Goal: Task Accomplishment & Management: Use online tool/utility

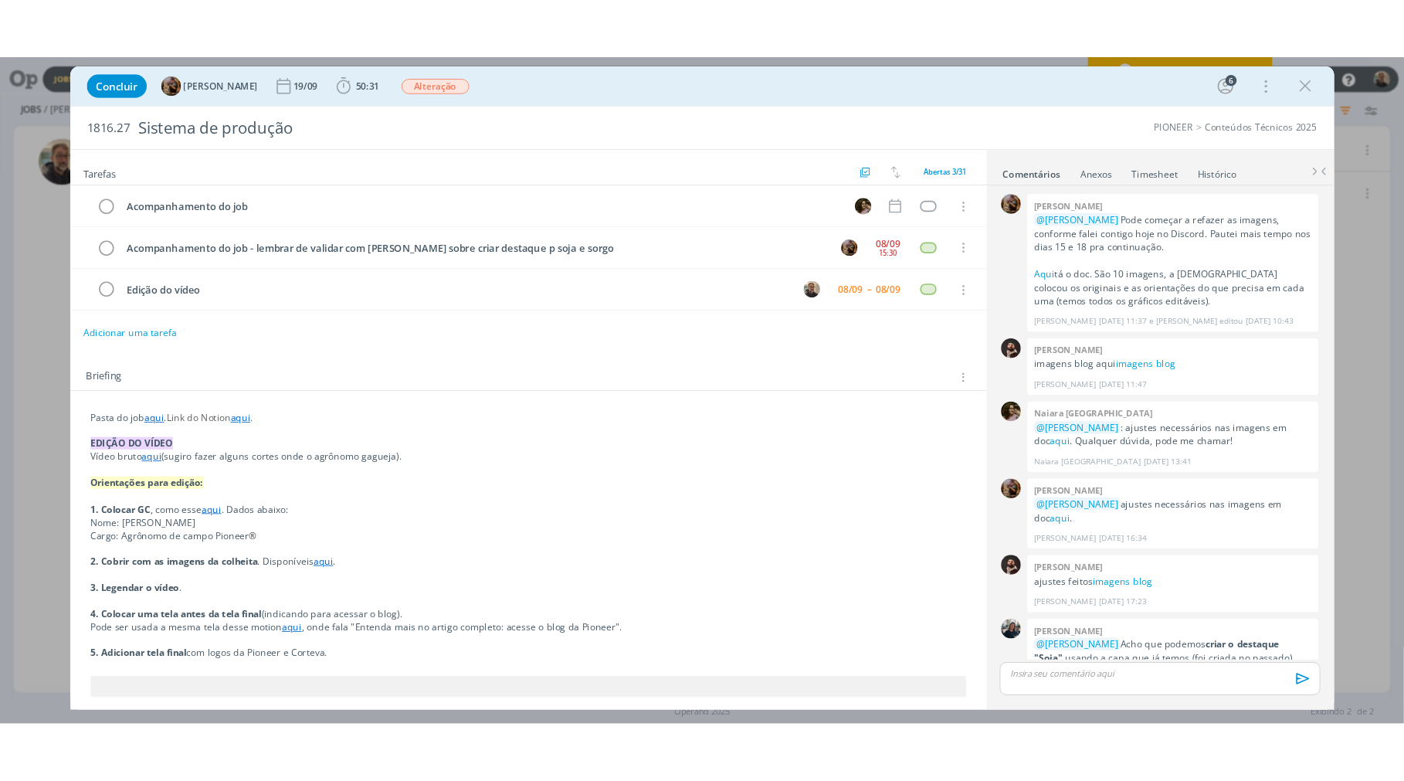
scroll to position [1572, 0]
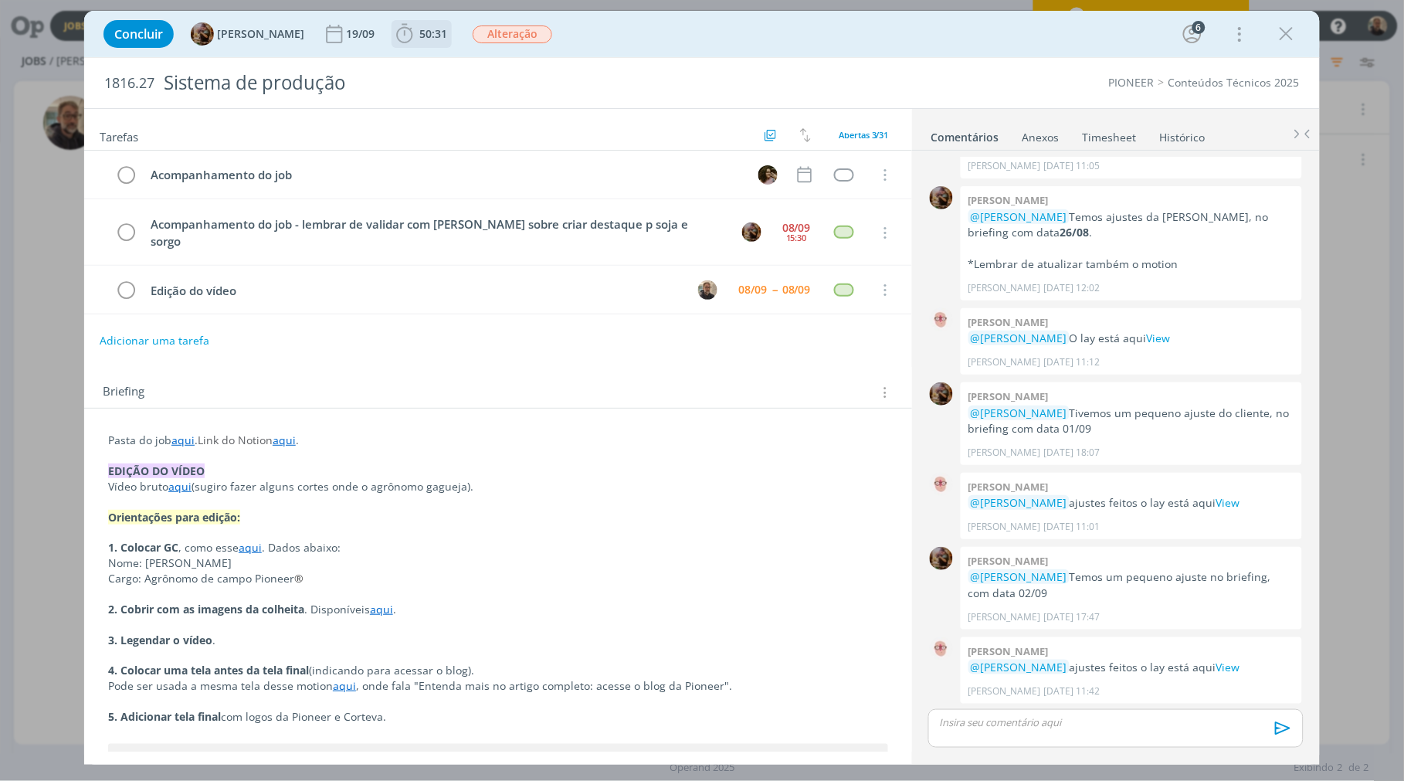
click at [435, 31] on span "50:31" at bounding box center [433, 33] width 28 height 15
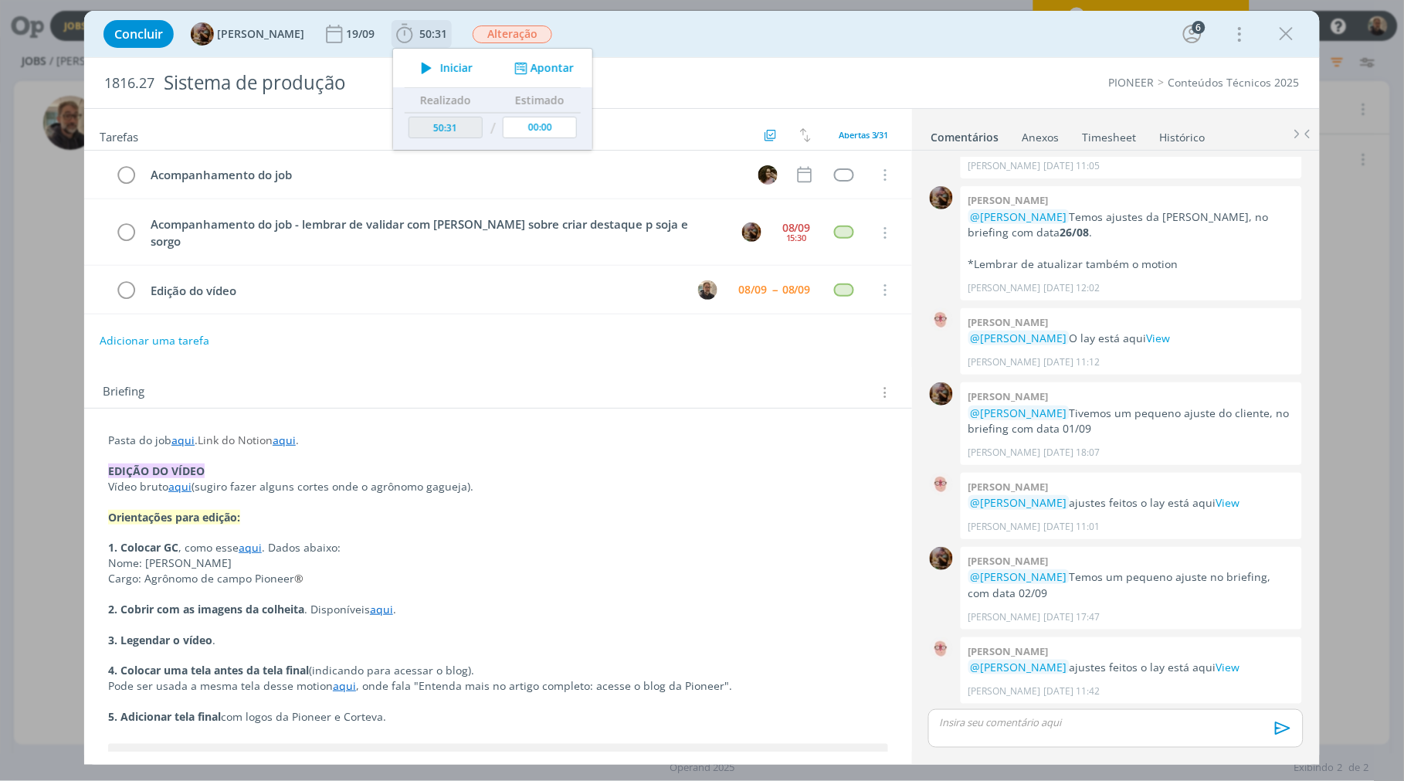
click at [459, 66] on span "Iniciar" at bounding box center [456, 68] width 32 height 11
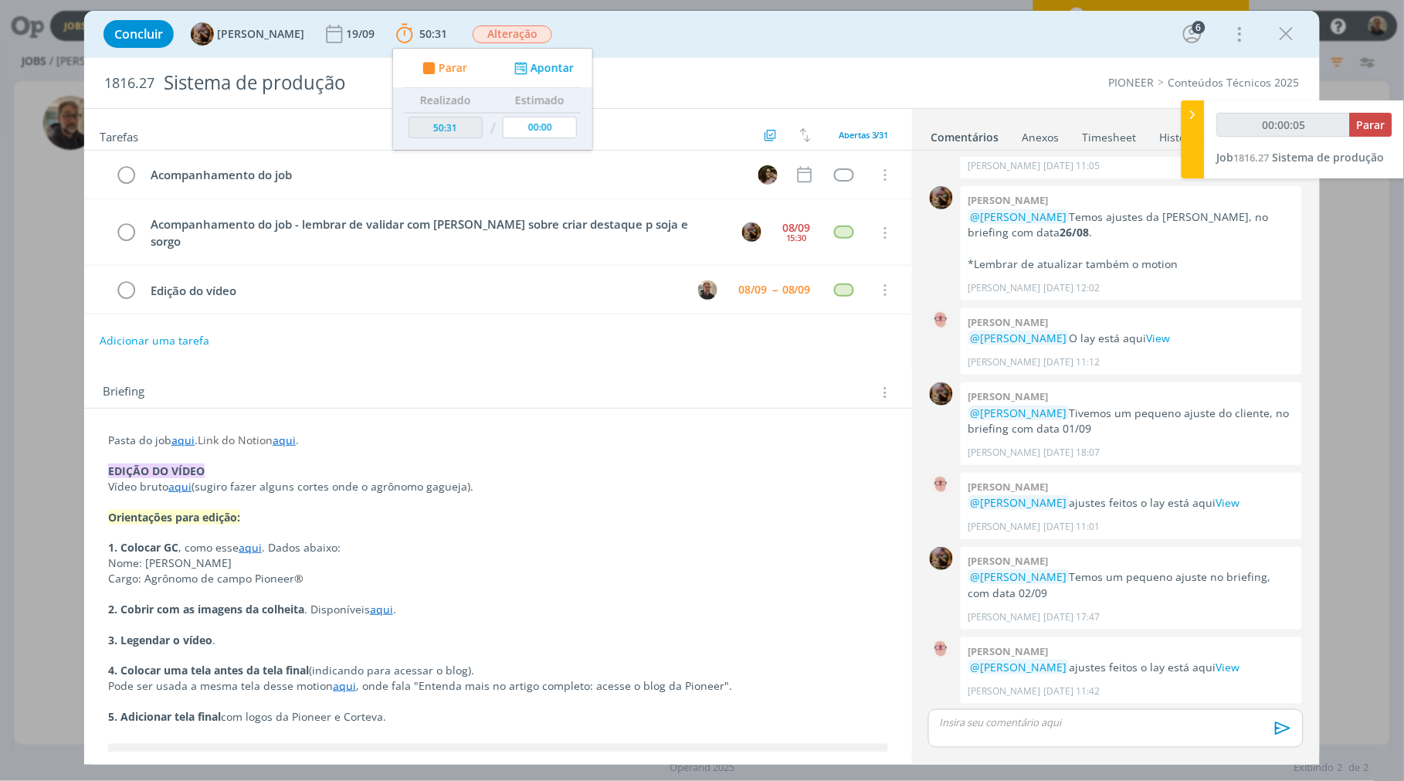
click at [181, 479] on link "aqui" at bounding box center [179, 486] width 23 height 15
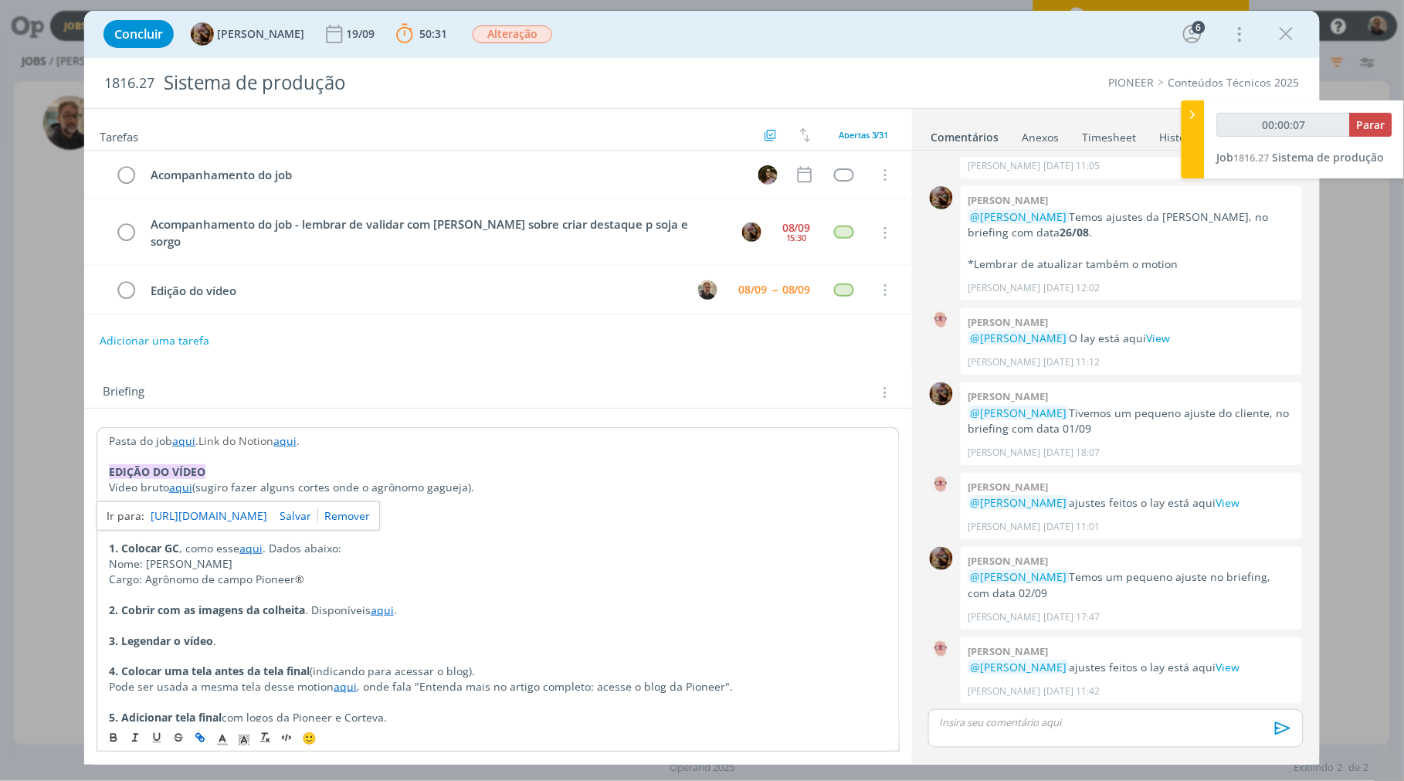
click at [195, 506] on link "https://sobeae.sharepoint.com/:v:/s/SOBEAE/EQJkqYsq8EJMnNg0oD-nwu8BjF94l4-QLcBD…" at bounding box center [209, 516] width 117 height 20
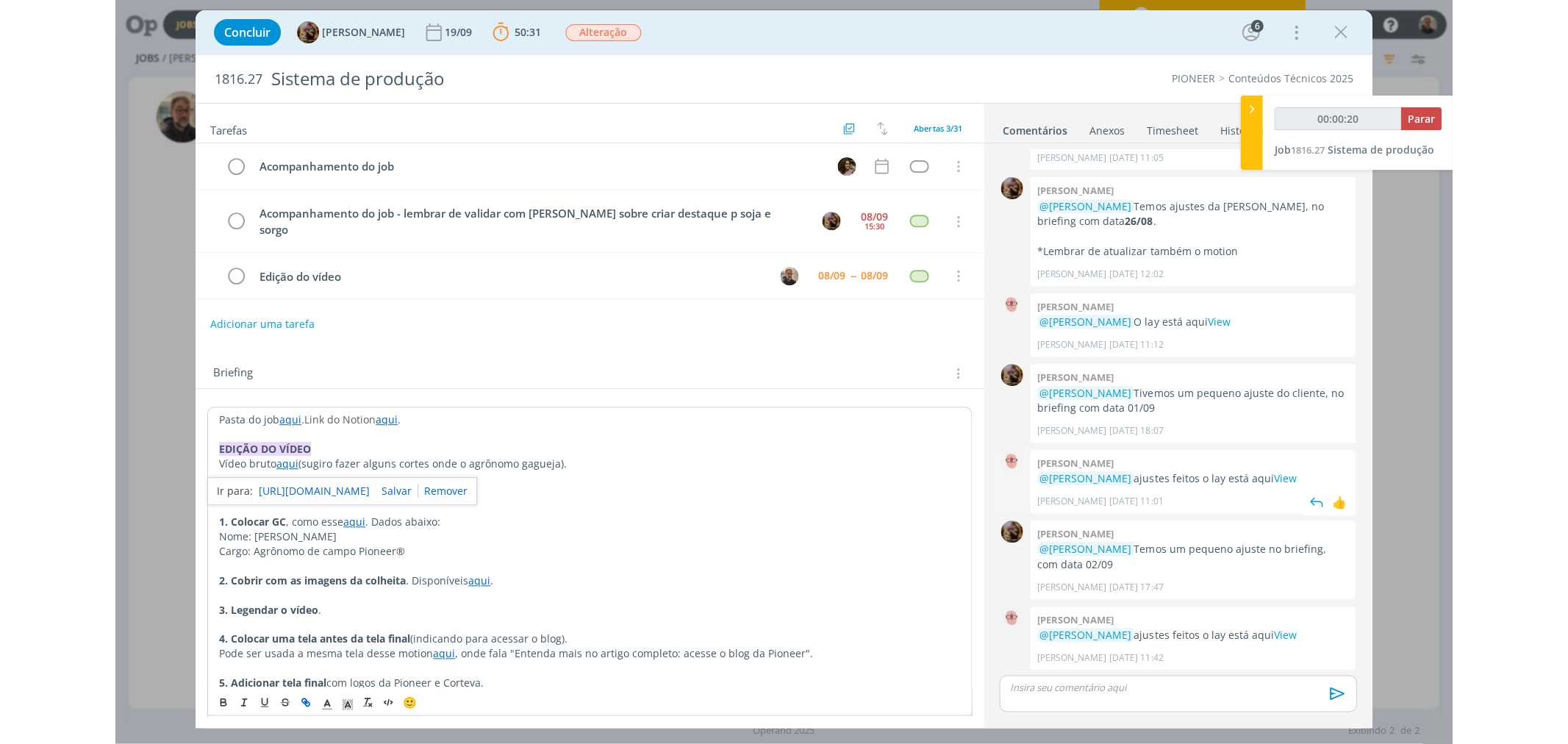
scroll to position [1496, 0]
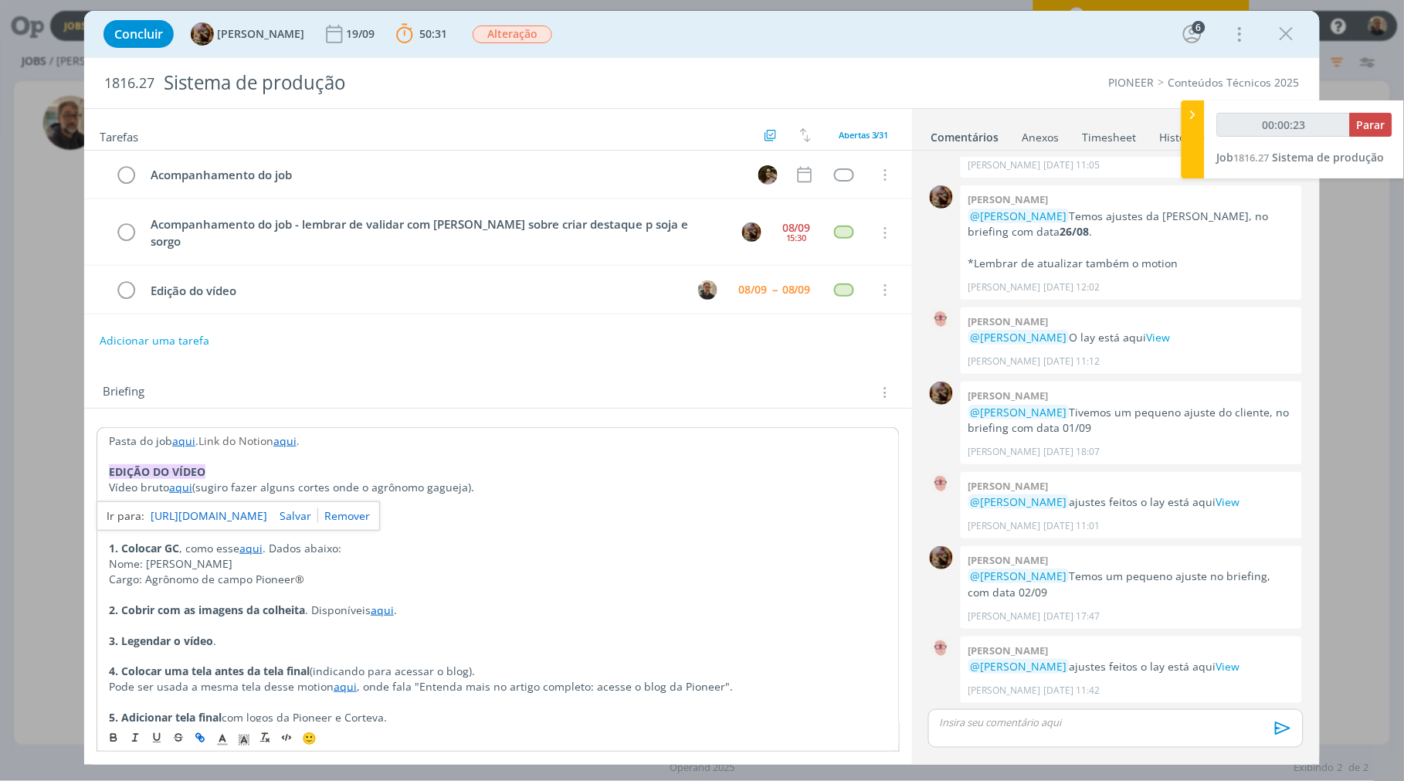
click at [527, 511] on p "Orientações para edição:" at bounding box center [498, 518] width 778 height 15
click at [256, 541] on link "aqui" at bounding box center [250, 548] width 23 height 15
click at [267, 568] on link "https://sobeae.sharepoint.com/:i:/s/SOBEAE/EdKtgCiAvUtLjBMm0pHRRLsB7ZA4jLIoUwk7…" at bounding box center [209, 578] width 117 height 20
click at [609, 587] on p "dialog" at bounding box center [498, 594] width 778 height 15
click at [109, 556] on span "Nome: José Madalóz" at bounding box center [171, 563] width 124 height 15
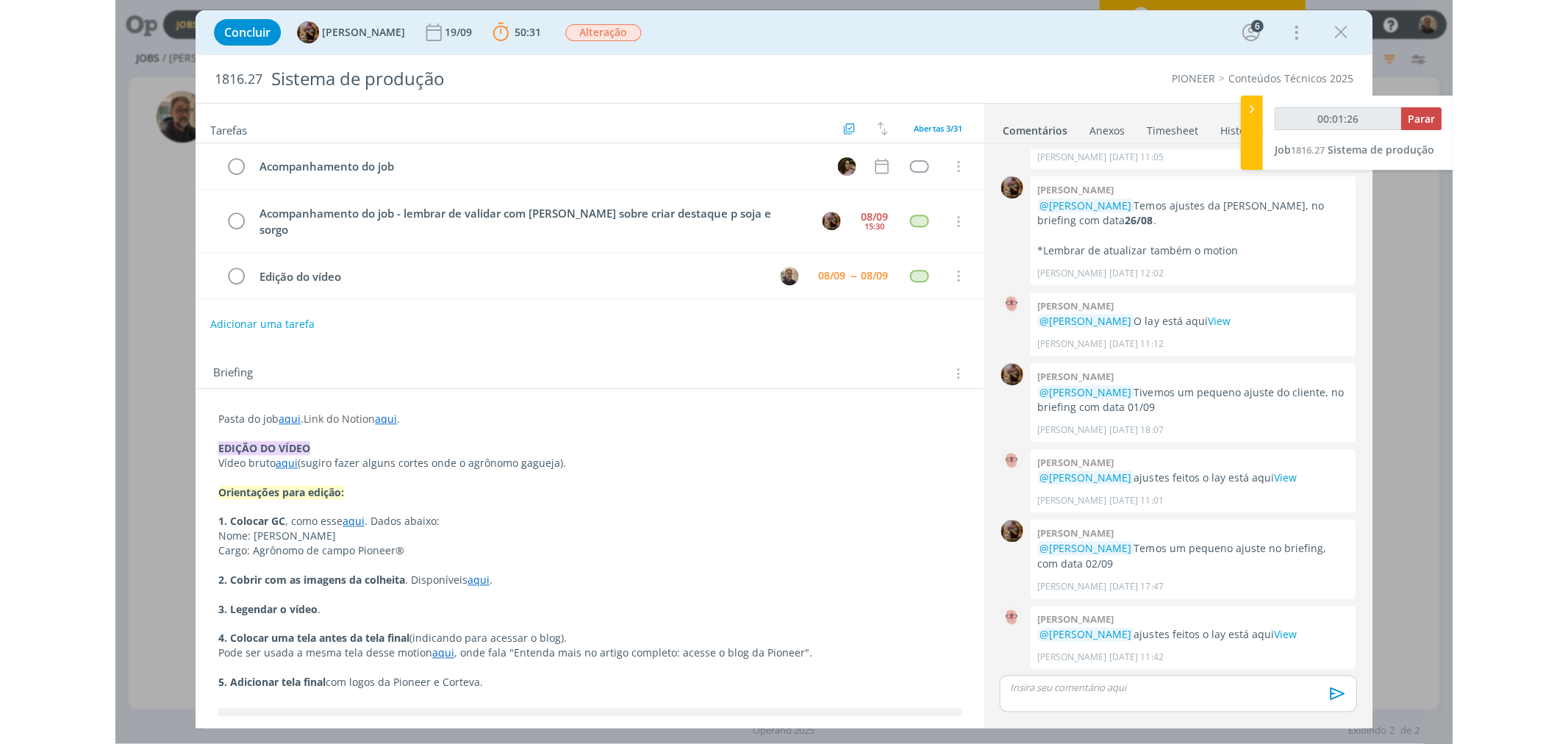
scroll to position [1496, 0]
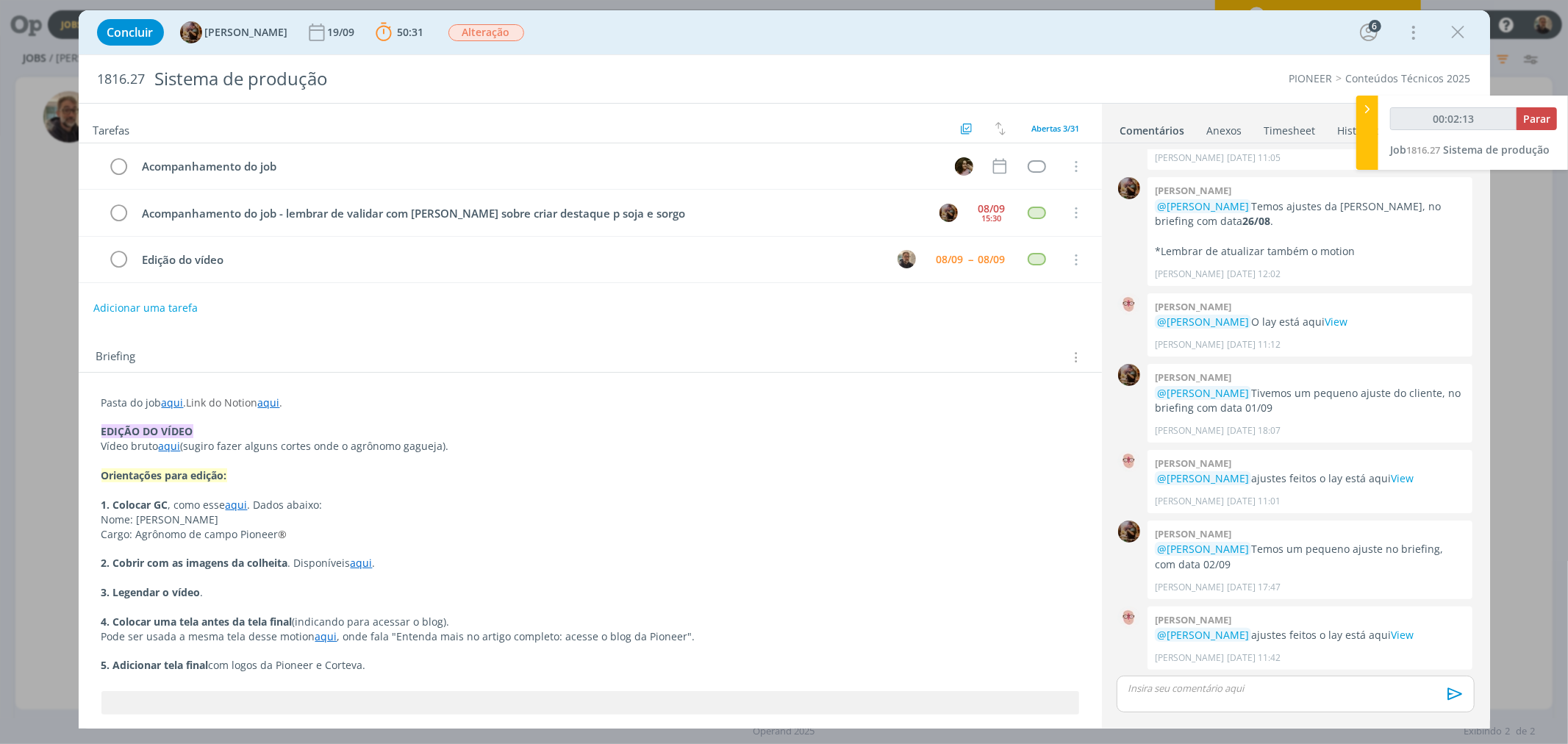
click at [244, 356] on div "Briefing Briefings Predefinidos Versões do Briefing Ver Briefing do Projeto" at bounding box center [592, 357] width 992 height 19
drag, startPoint x: 136, startPoint y: 523, endPoint x: 200, endPoint y: 523, distance: 64.0
click at [200, 523] on p "Nome: José Madalóz" at bounding box center [590, 519] width 978 height 14
copy span "José Madalóz"
click at [225, 545] on p "dialog" at bounding box center [590, 547] width 978 height 14
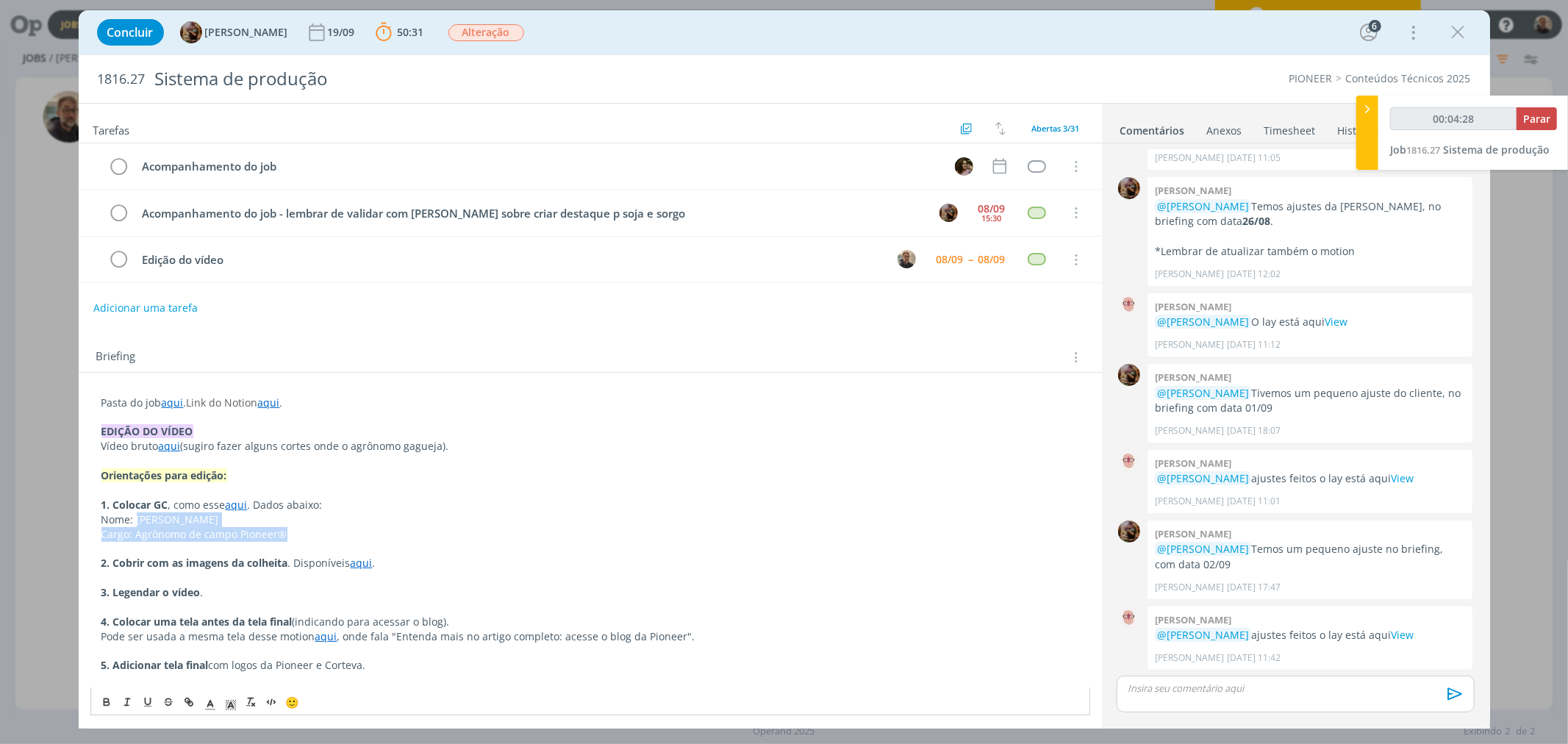
drag, startPoint x: 137, startPoint y: 520, endPoint x: 344, endPoint y: 529, distance: 207.2
click at [303, 535] on p "Cargo: Agrônomo de campo Pioneer ®" at bounding box center [590, 534] width 978 height 14
drag, startPoint x: 134, startPoint y: 521, endPoint x: 229, endPoint y: 519, distance: 95.0
click at [229, 519] on p "Nome: José Madalóz" at bounding box center [590, 519] width 978 height 14
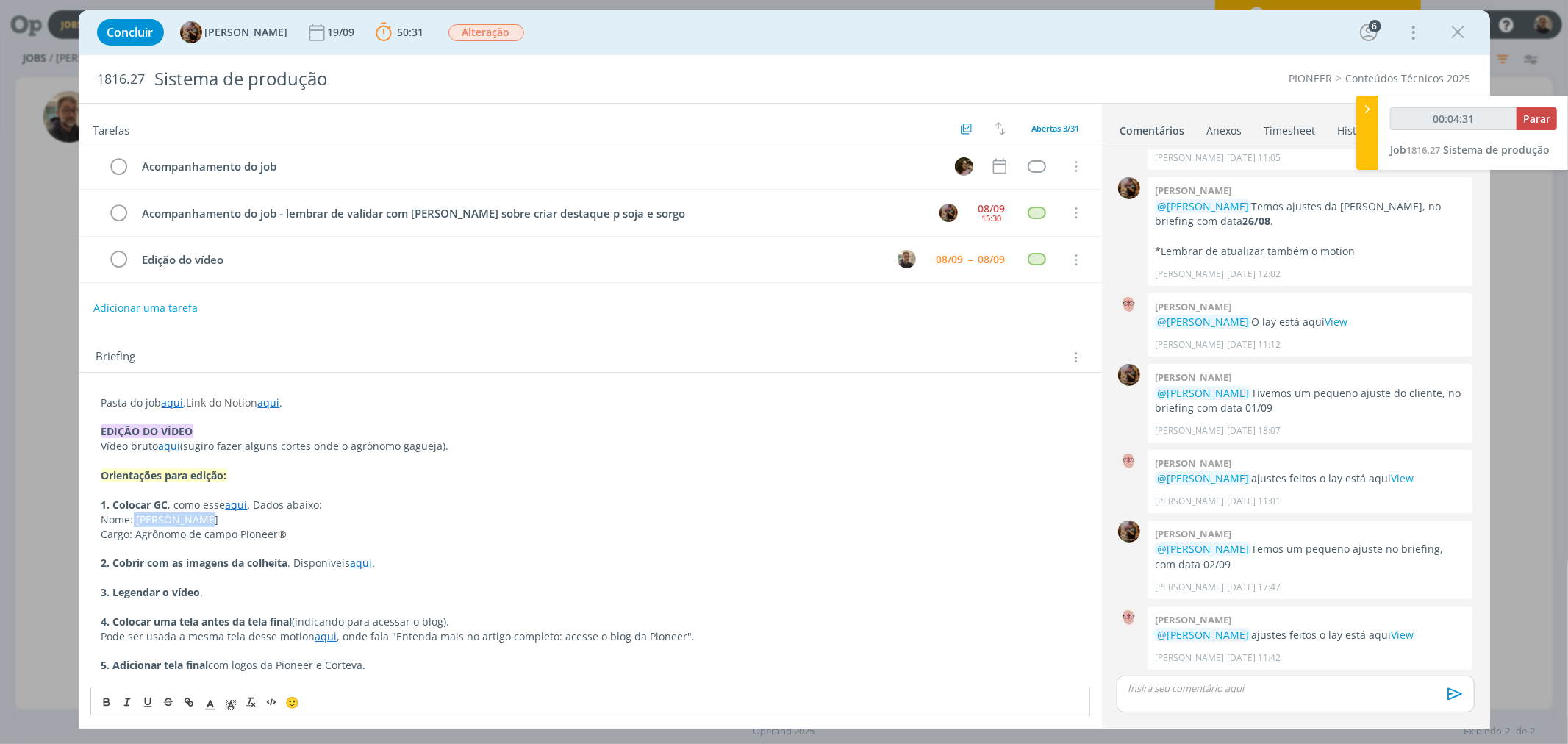
copy span "José Madalóz"
click at [170, 448] on link "aqui" at bounding box center [169, 445] width 22 height 14
click at [241, 472] on link "https://sobeae.sharepoint.com/:v:/s/SOBEAE/EQJkqYsq8EJMnNg0oD-nwu8BjF94l4-QLcBD…" at bounding box center [197, 474] width 111 height 19
click at [682, 473] on p "Orientações para edição:" at bounding box center [590, 475] width 978 height 14
click at [361, 566] on link "aqui" at bounding box center [361, 562] width 22 height 14
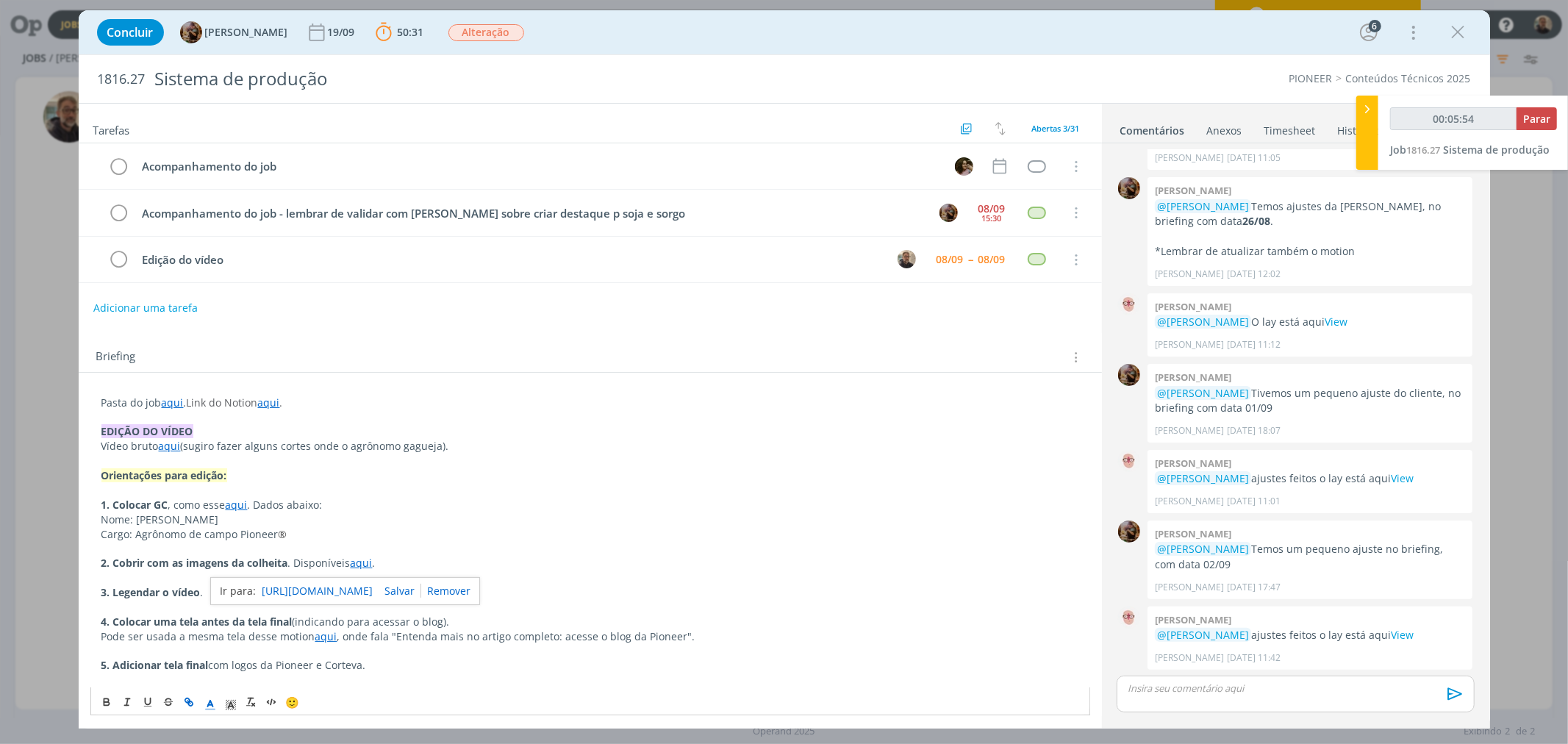
click at [373, 594] on link "https://sobeae.sharepoint.com/:f:/s/SOBEAE/EruVX0OLccNGvipyjRL4PT0BEFiZ-ElqwBYk…" at bounding box center [317, 591] width 111 height 19
click at [619, 472] on p "Orientações para edição:" at bounding box center [590, 475] width 978 height 14
click at [234, 589] on p "3. Legendar o vídeo ." at bounding box center [590, 592] width 978 height 14
click at [322, 637] on link "aqui" at bounding box center [326, 636] width 22 height 14
click at [333, 659] on link "https://sobeae.sharepoint.com/:v:/s/SOBEAE/EZRNpcNtrDVLkbVOWrVYU9QBIcHvAZe40R3h…" at bounding box center [277, 663] width 111 height 19
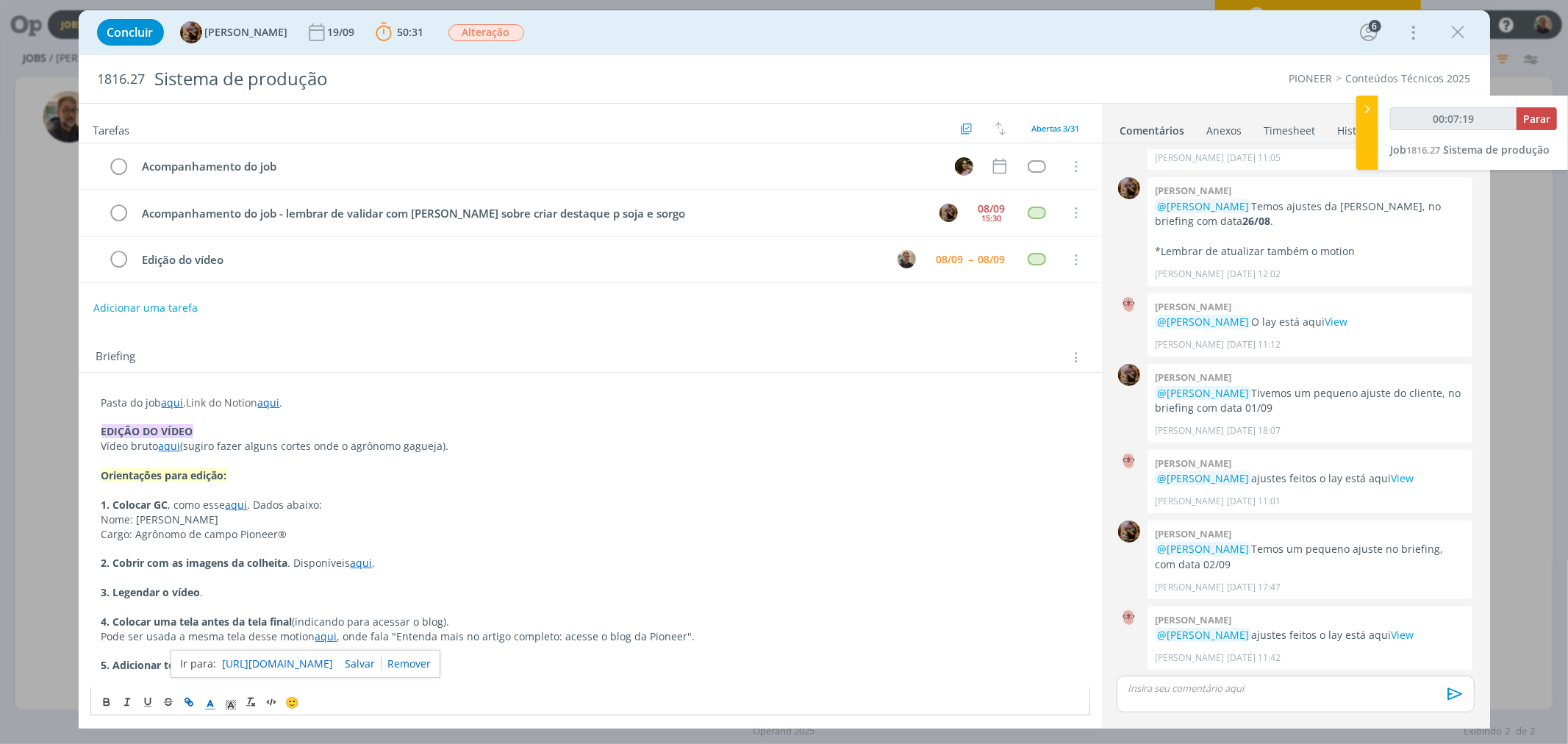
click at [685, 458] on p "dialog" at bounding box center [590, 460] width 978 height 14
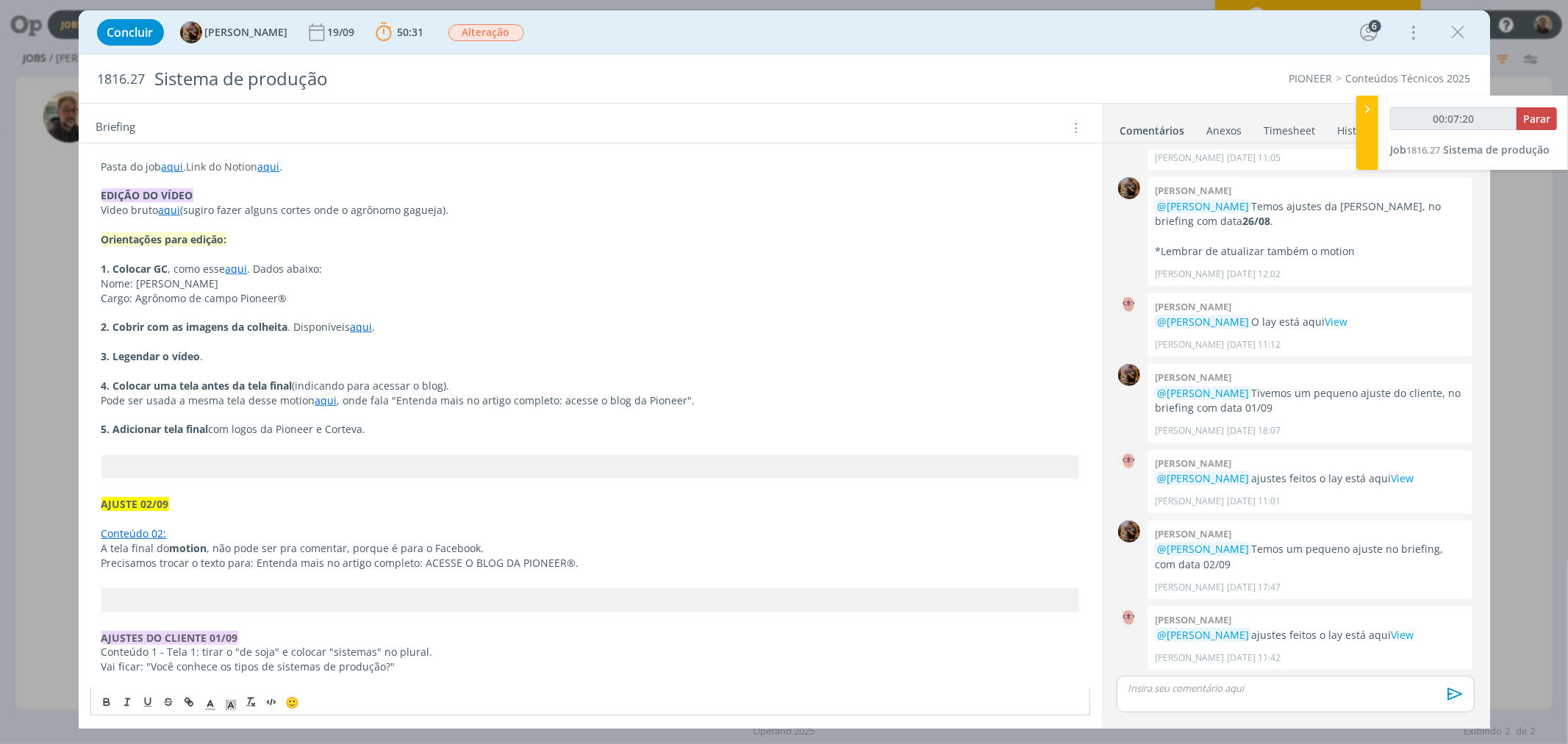
scroll to position [326, 0]
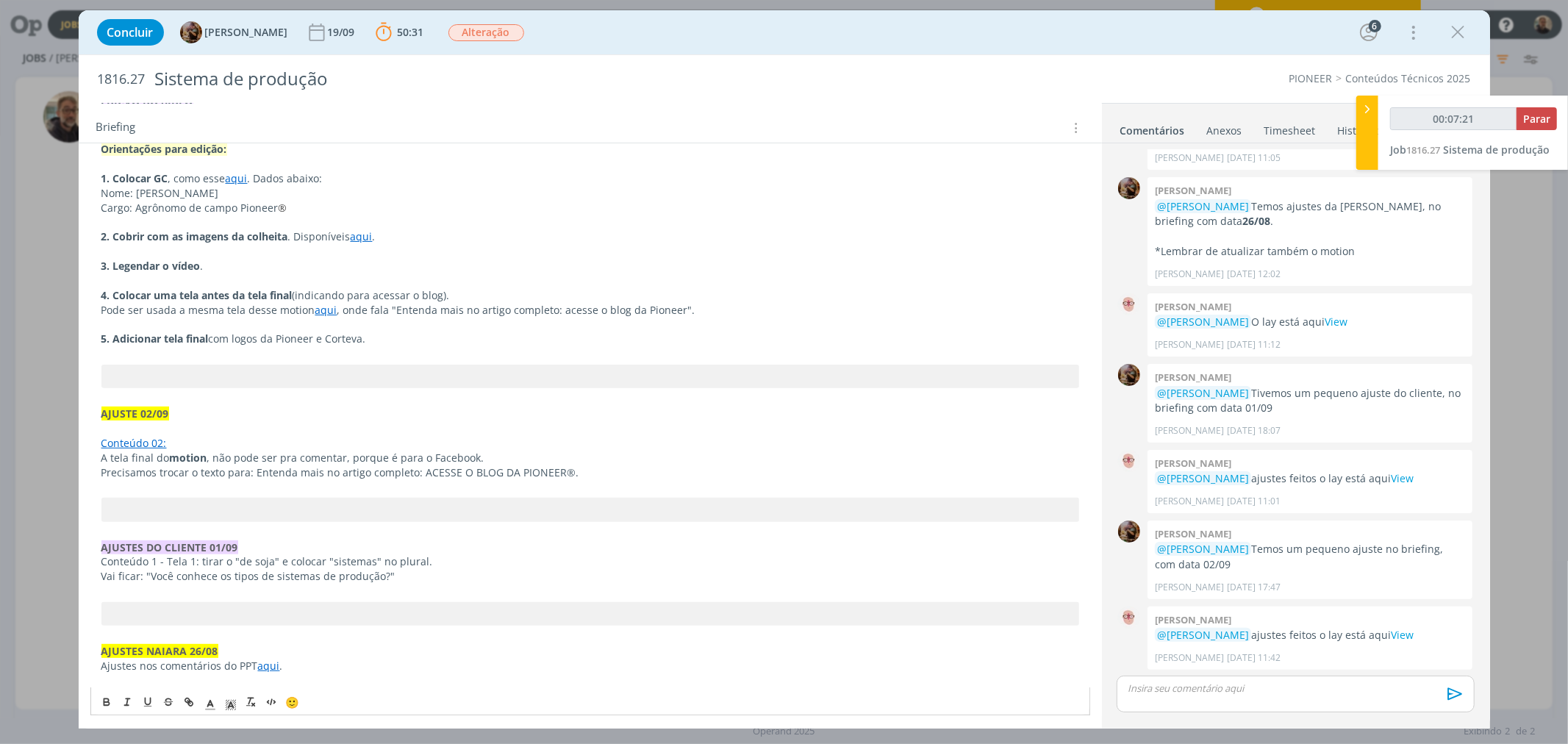
click at [246, 341] on span "com logos da Pioneer e Corteva." at bounding box center [287, 338] width 157 height 14
drag, startPoint x: 307, startPoint y: 340, endPoint x: 370, endPoint y: 340, distance: 63.0
click at [370, 340] on p "5. Adicionar tela final com logos da Pioneer e Corteva." at bounding box center [590, 338] width 978 height 14
click at [394, 341] on p "5. Adicionar tela final com logos da Pioneer e Corteva." at bounding box center [590, 338] width 978 height 14
drag, startPoint x: 413, startPoint y: 341, endPoint x: 213, endPoint y: 342, distance: 200.0
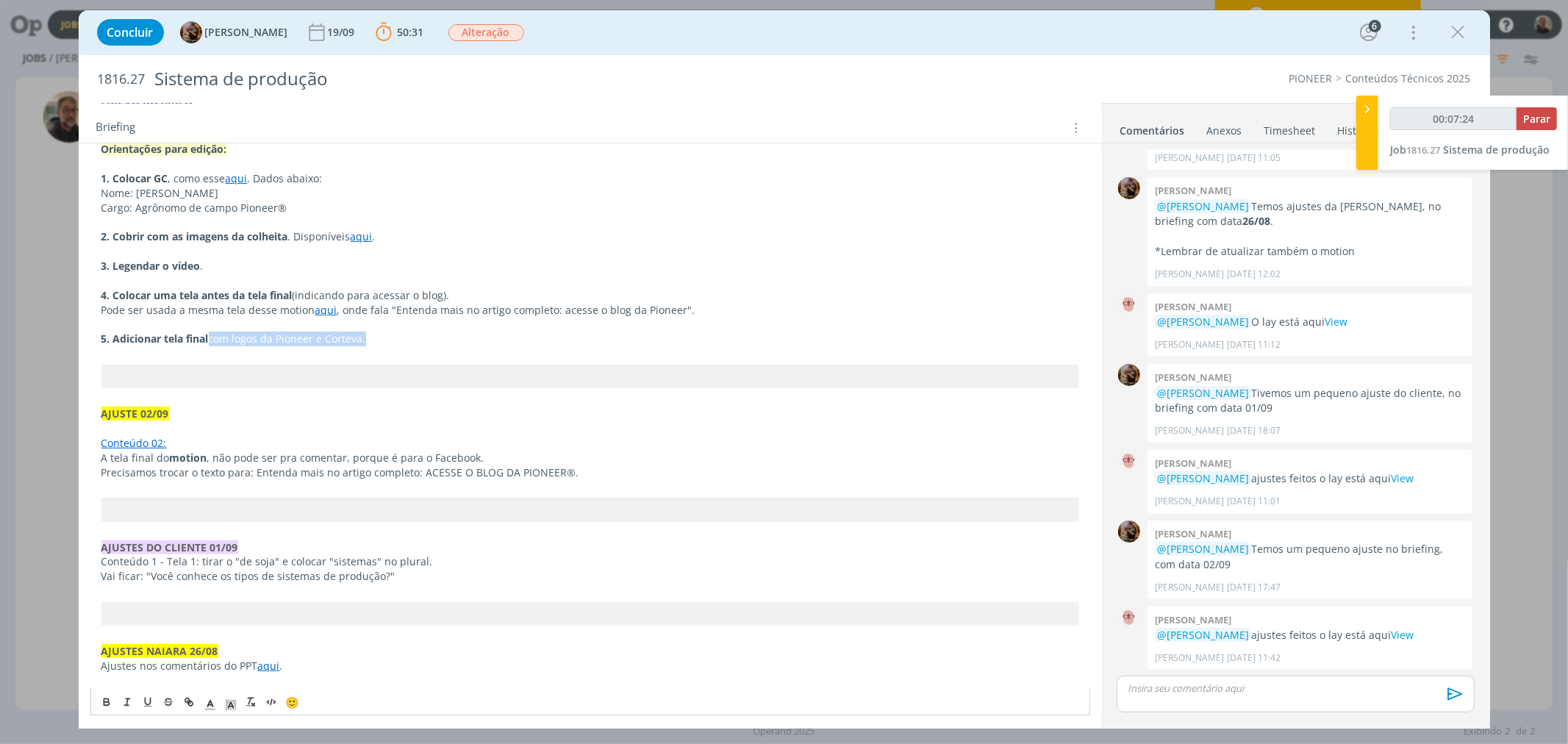
click at [213, 342] on p "5. Adicionar tela final com logos da Pioneer e Corteva." at bounding box center [590, 338] width 978 height 14
click at [778, 392] on p "dialog" at bounding box center [590, 399] width 978 height 14
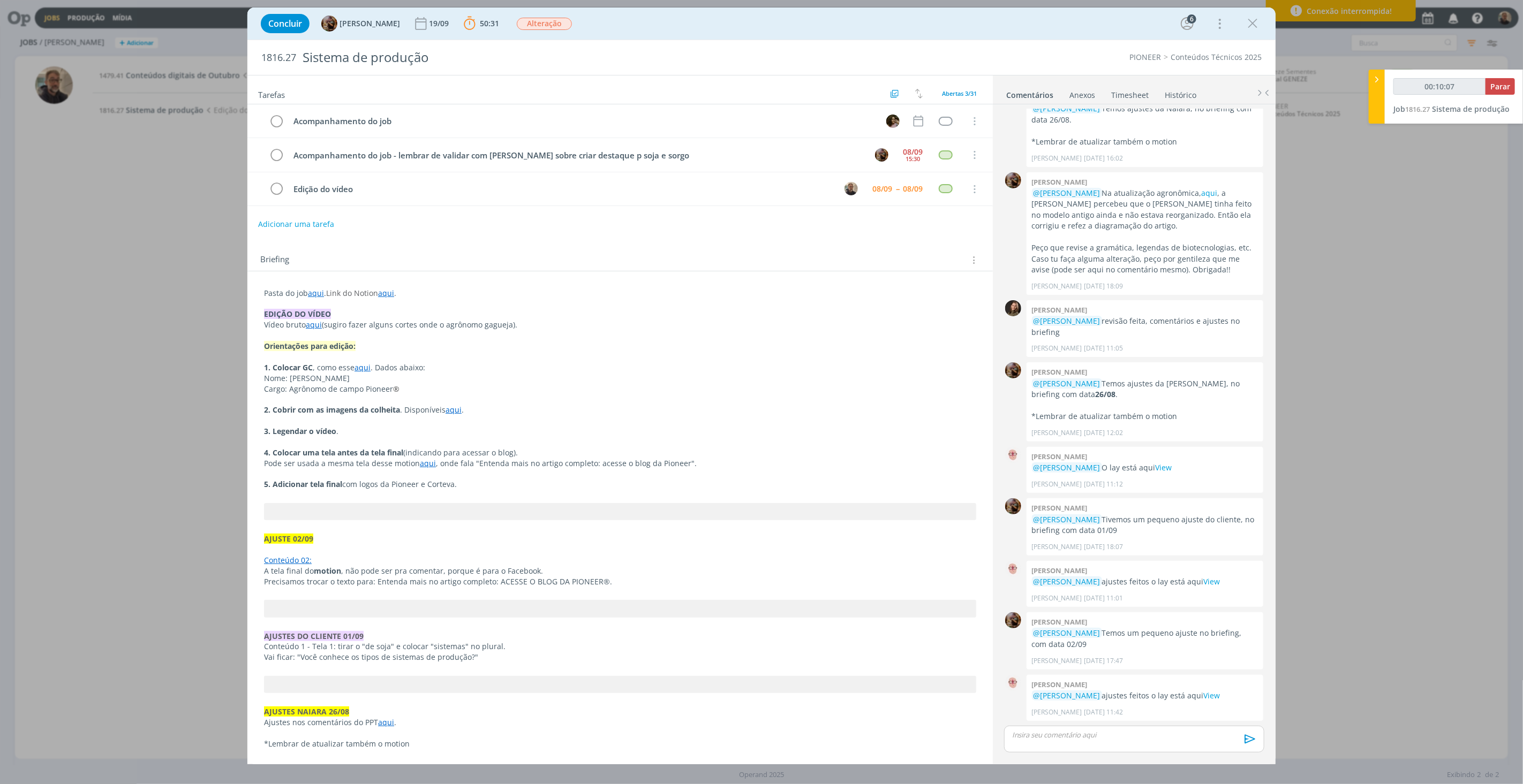
scroll to position [855, 0]
drag, startPoint x: 420, startPoint y: 410, endPoint x: 508, endPoint y: 410, distance: 88.0
click at [508, 410] on p "2. Cobrir com as imagens da colheita . Disponíveis aqui ." at bounding box center [620, 410] width 712 height 10
click at [361, 437] on p "dialog" at bounding box center [620, 442] width 712 height 10
drag, startPoint x: 277, startPoint y: 433, endPoint x: 346, endPoint y: 433, distance: 69.0
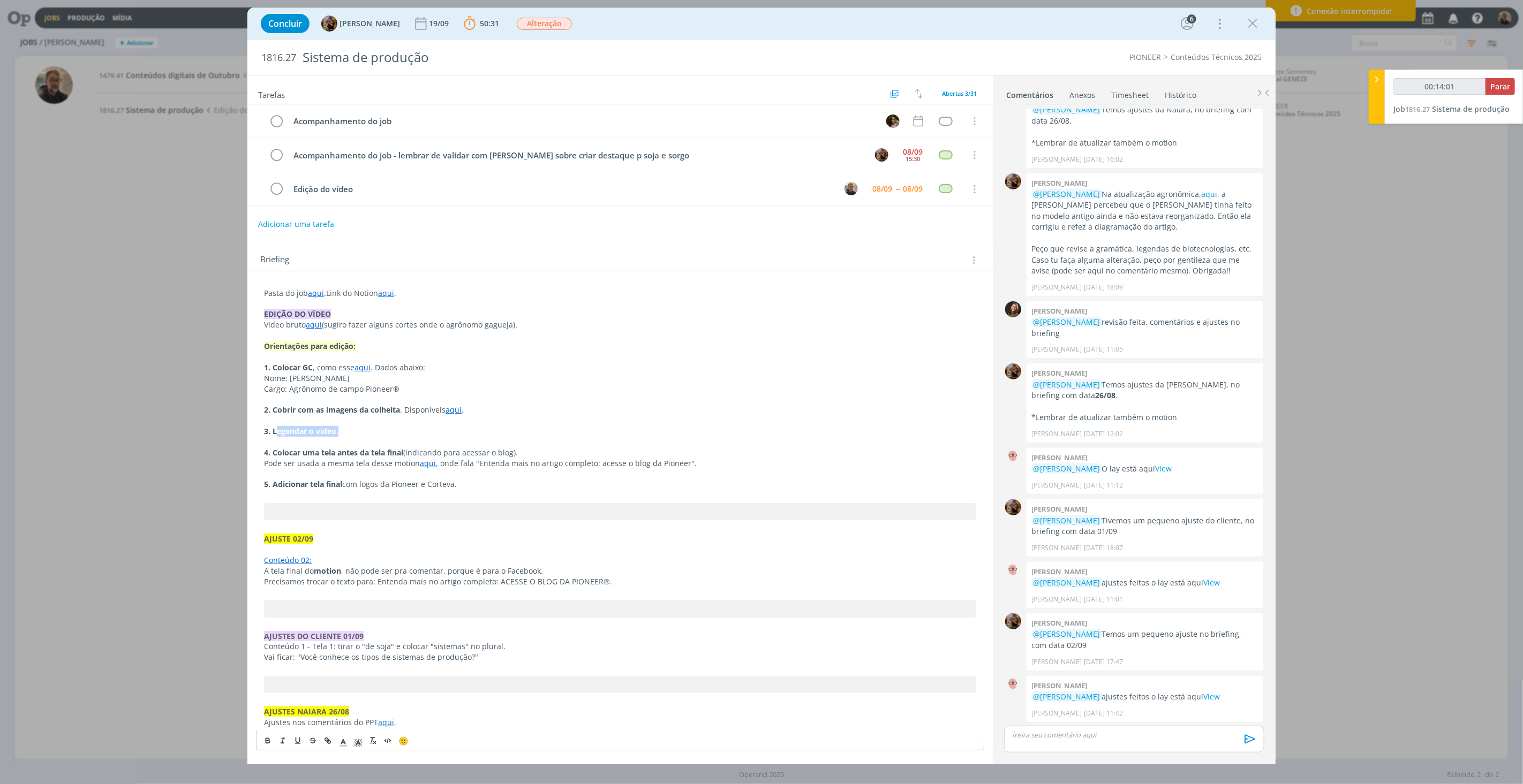
click at [346, 433] on p "3. Legendar o vídeo ." at bounding box center [620, 431] width 712 height 10
click at [424, 467] on link "aqui" at bounding box center [427, 463] width 16 height 10
click at [430, 483] on link "https://sobeae.sharepoint.com/:v:/s/SOBEAE/EZRNpcNtrDVLkbVOWrVYU9QBIcHvAZe40R3h…" at bounding box center [393, 483] width 81 height 14
drag, startPoint x: 451, startPoint y: 485, endPoint x: 350, endPoint y: 485, distance: 101.0
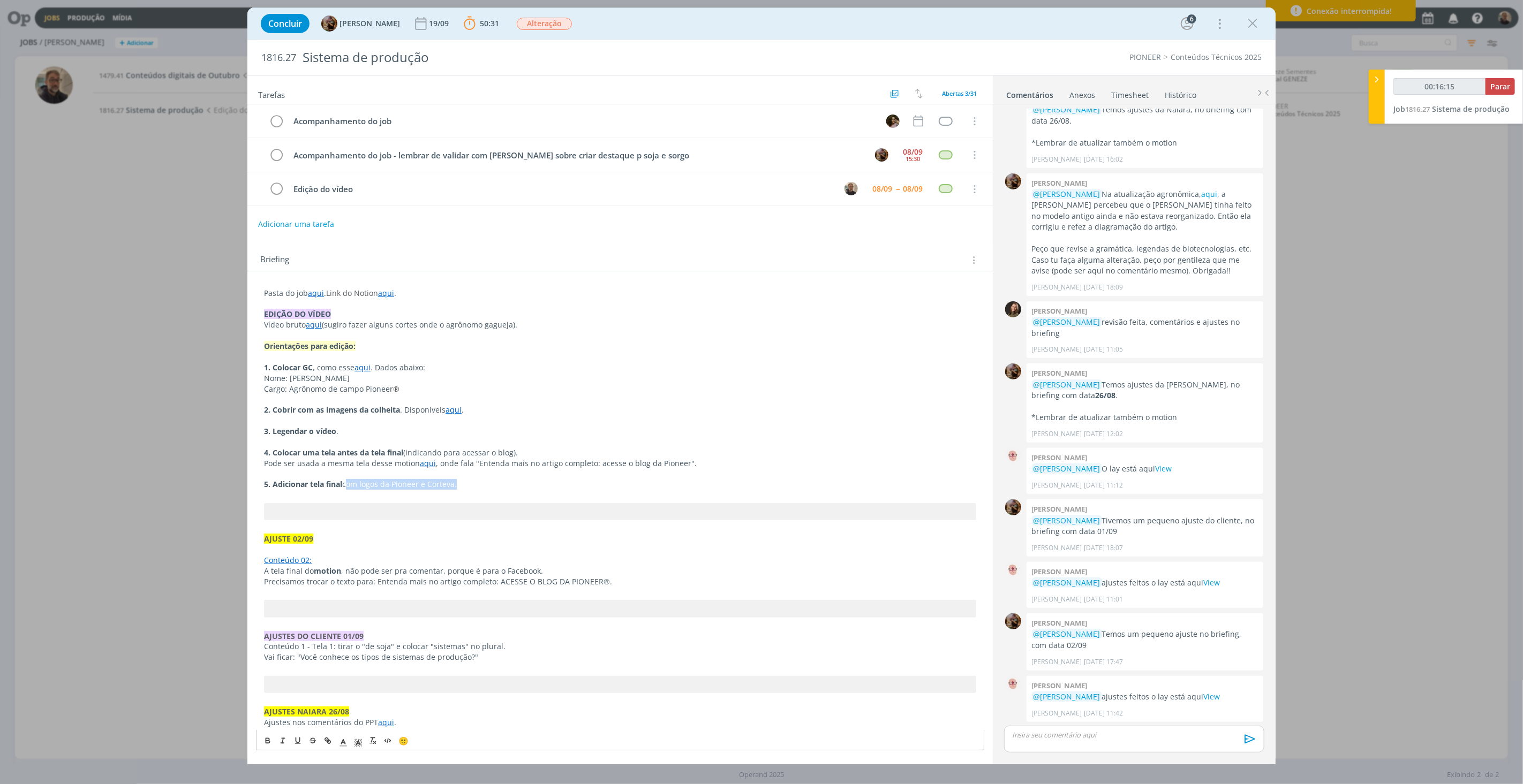
click at [350, 485] on p "5. Adicionar tela final com logos da Pioneer e Corteva." at bounding box center [620, 484] width 712 height 10
click at [405, 500] on p "dialog" at bounding box center [620, 495] width 712 height 10
type input "00:18:40"
click at [1142, 83] on span "Parar" at bounding box center [1500, 86] width 20 height 10
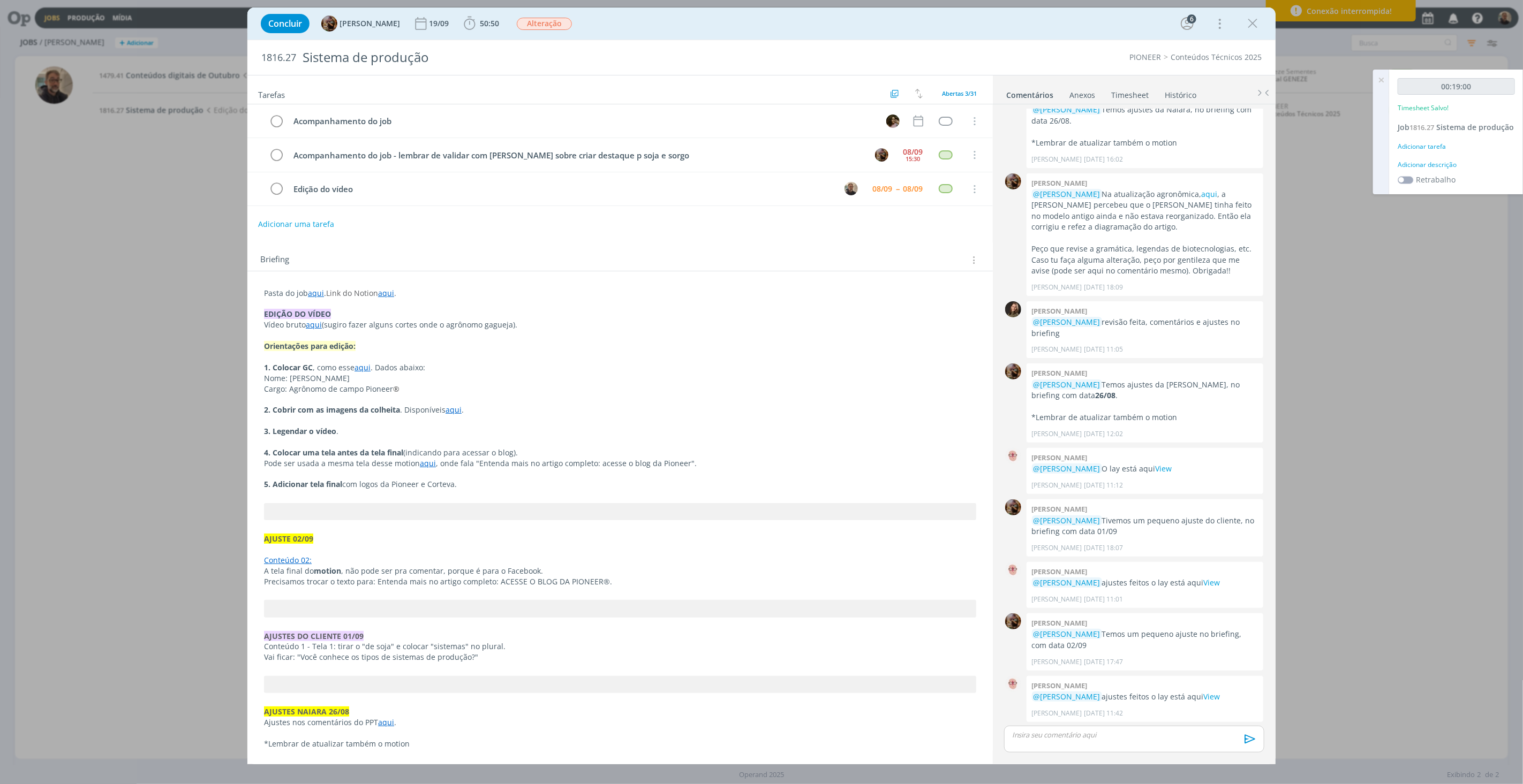
click at [1136, 95] on link "Timesheet" at bounding box center [1130, 93] width 39 height 15
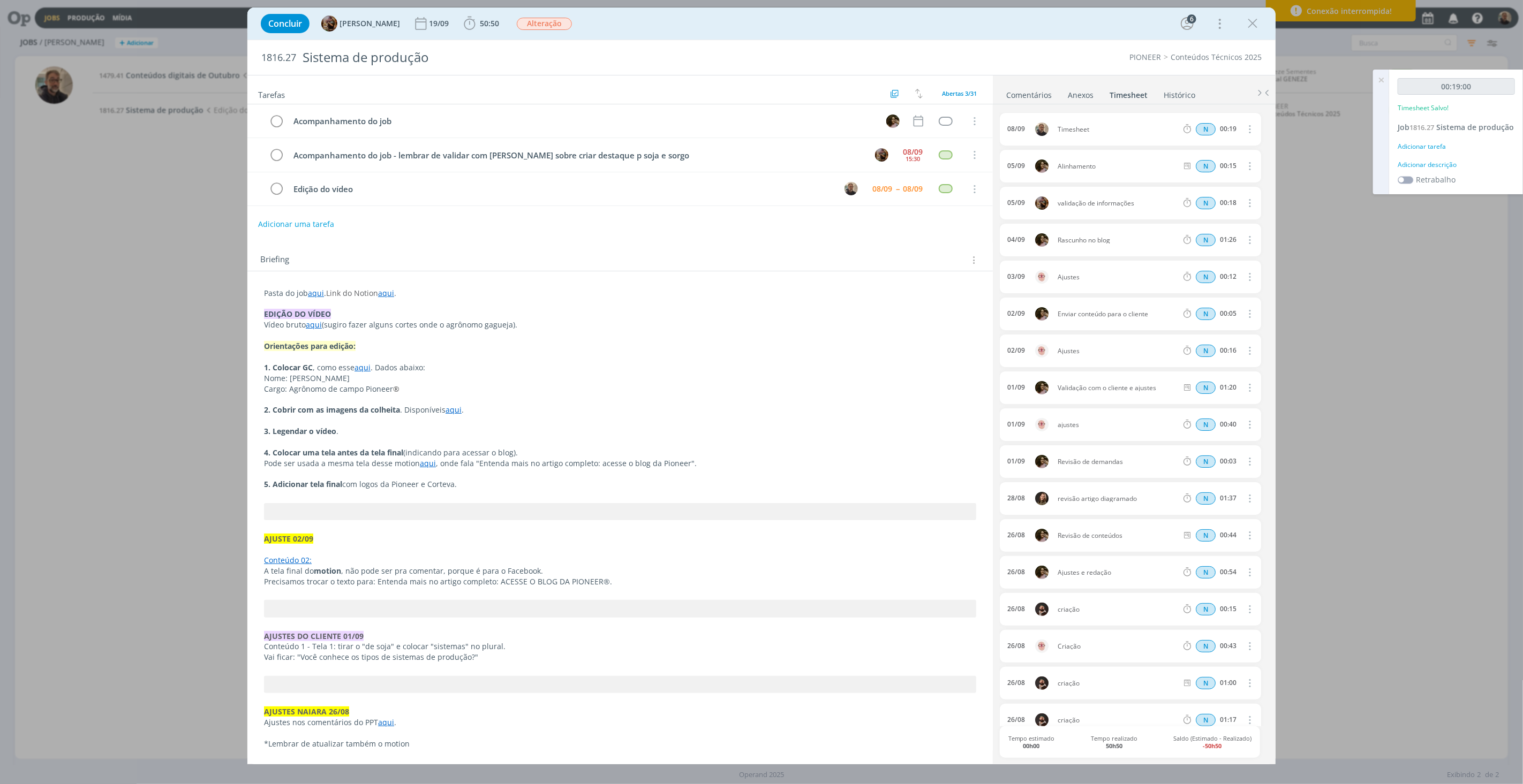
click at [1142, 130] on icon "dialog" at bounding box center [1249, 129] width 12 height 13
click at [1142, 164] on link "Editar" at bounding box center [1219, 165] width 85 height 17
click at [1081, 128] on div "Timesheet" at bounding box center [1086, 129] width 58 height 12
drag, startPoint x: 1098, startPoint y: 128, endPoint x: 964, endPoint y: 128, distance: 134.0
click at [964, 128] on div "Tarefas Usar Job de template Ordenar por: Prazo crescente Prazo decrescente Ord…" at bounding box center [762, 419] width 1029 height 690
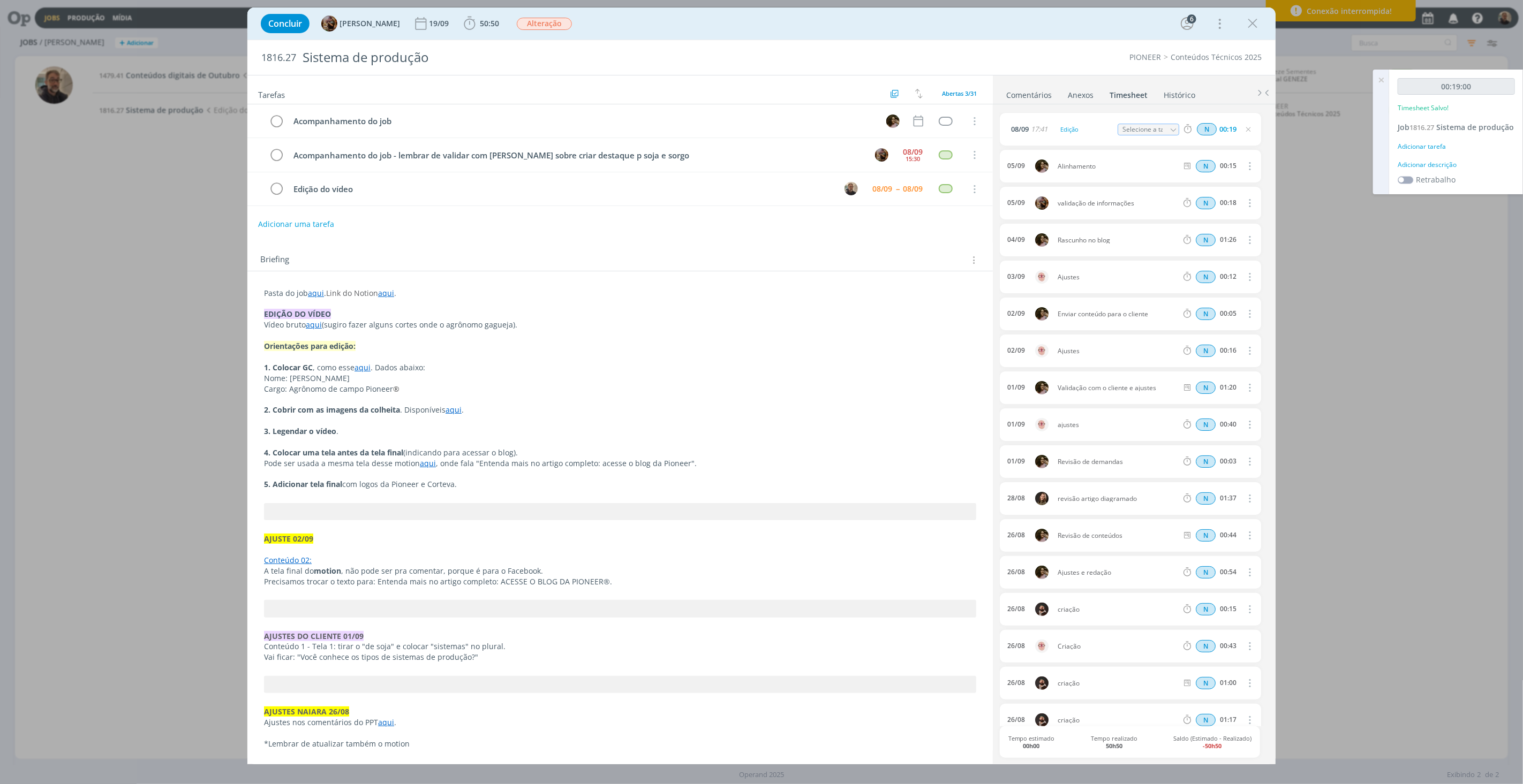
click at [1142, 148] on div "08/09 17:41 Edição Selecione a tarefa N 00:19 05/09 Alinhamento N 00:15 Excluir…" at bounding box center [1135, 481] width 269 height 737
click at [902, 46] on div "1816.27 Sistema de produção PIONEER Conteúdos Técnicos 2025" at bounding box center [762, 58] width 1029 height 35
click at [1142, 23] on icon "dialog" at bounding box center [1253, 23] width 16 height 16
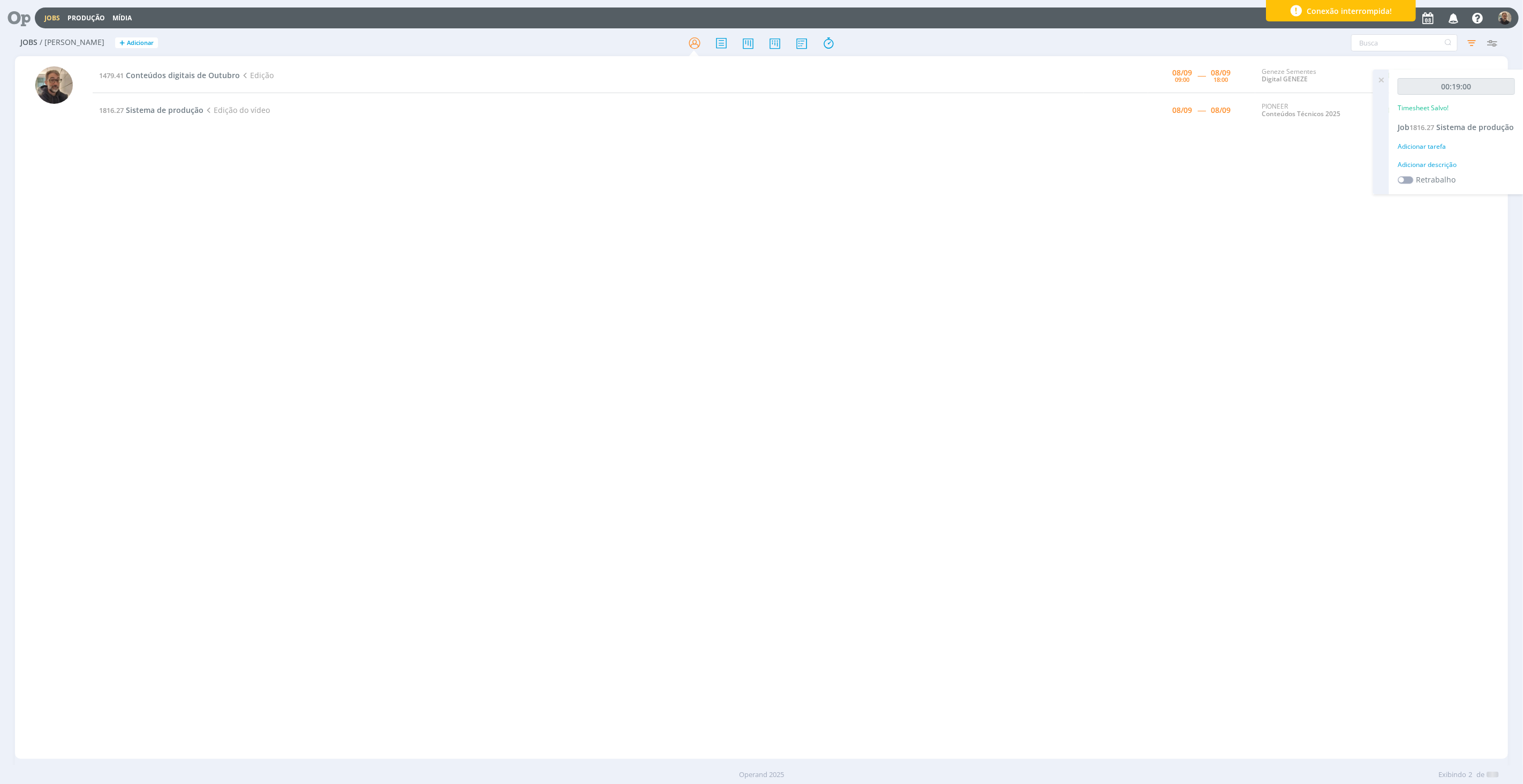
click at [1142, 81] on div "Jobs Produção Mídia Notificações Central de Ajuda Área de Membros Implantação o…" at bounding box center [762, 392] width 1523 height 784
click at [218, 226] on div "1479.41 Conteúdos digitais de Outubro Edição 08/09 09:00 ----- 08/09 18:00 Gene…" at bounding box center [800, 408] width 1415 height 699
click at [151, 72] on span "Conteúdos digitais de Outubro" at bounding box center [182, 75] width 114 height 10
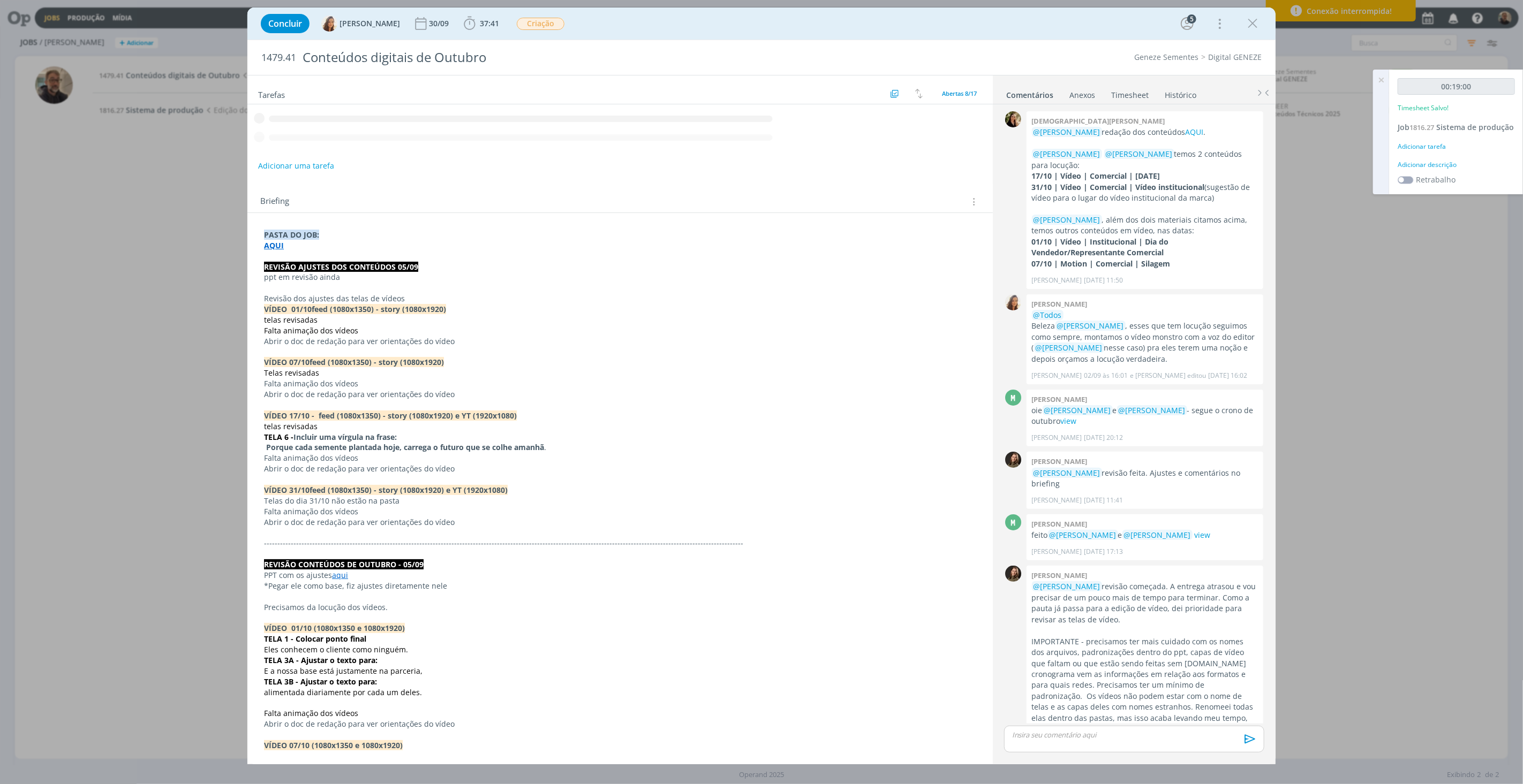
scroll to position [114, 0]
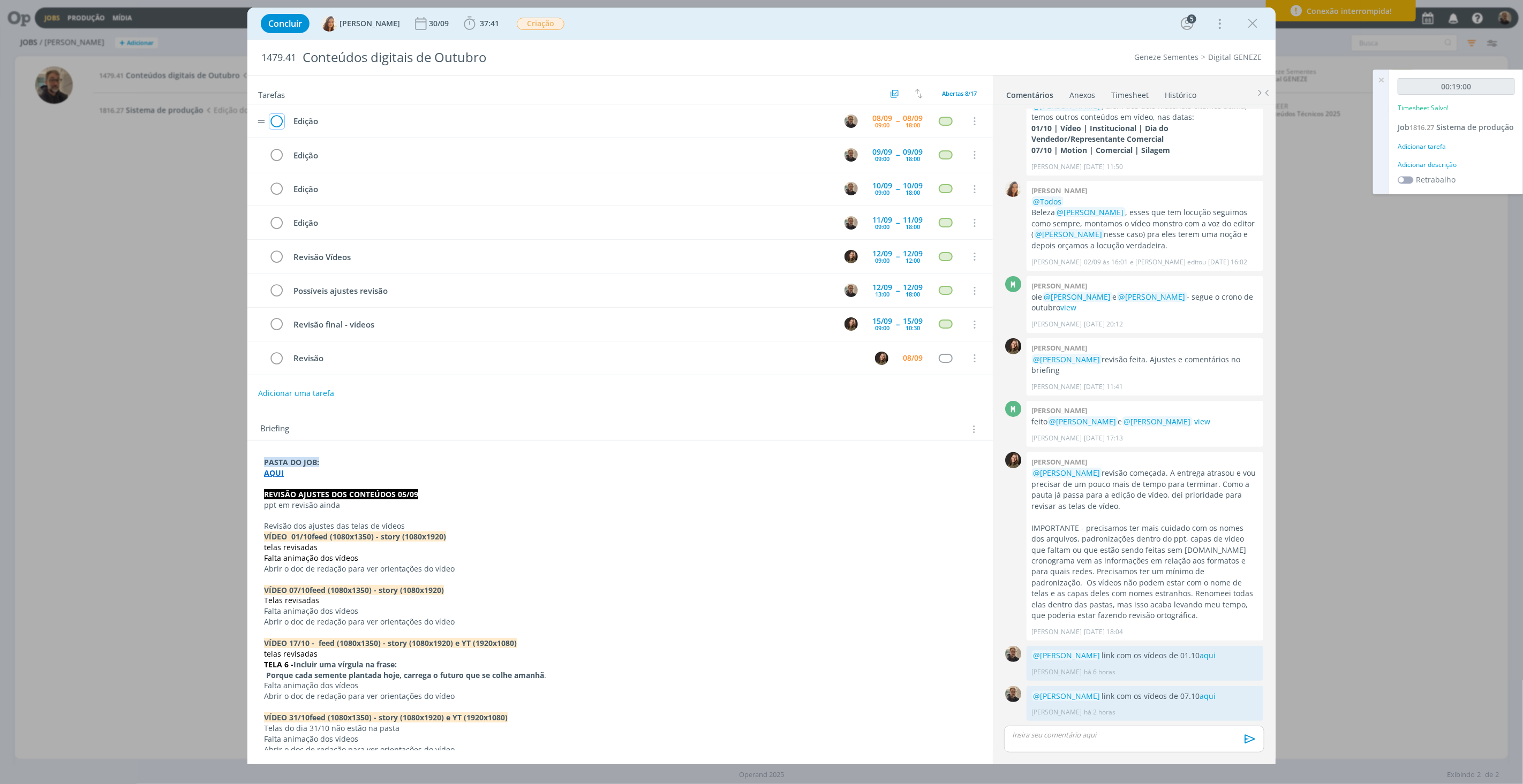
click at [275, 119] on icon "dialog" at bounding box center [277, 121] width 15 height 16
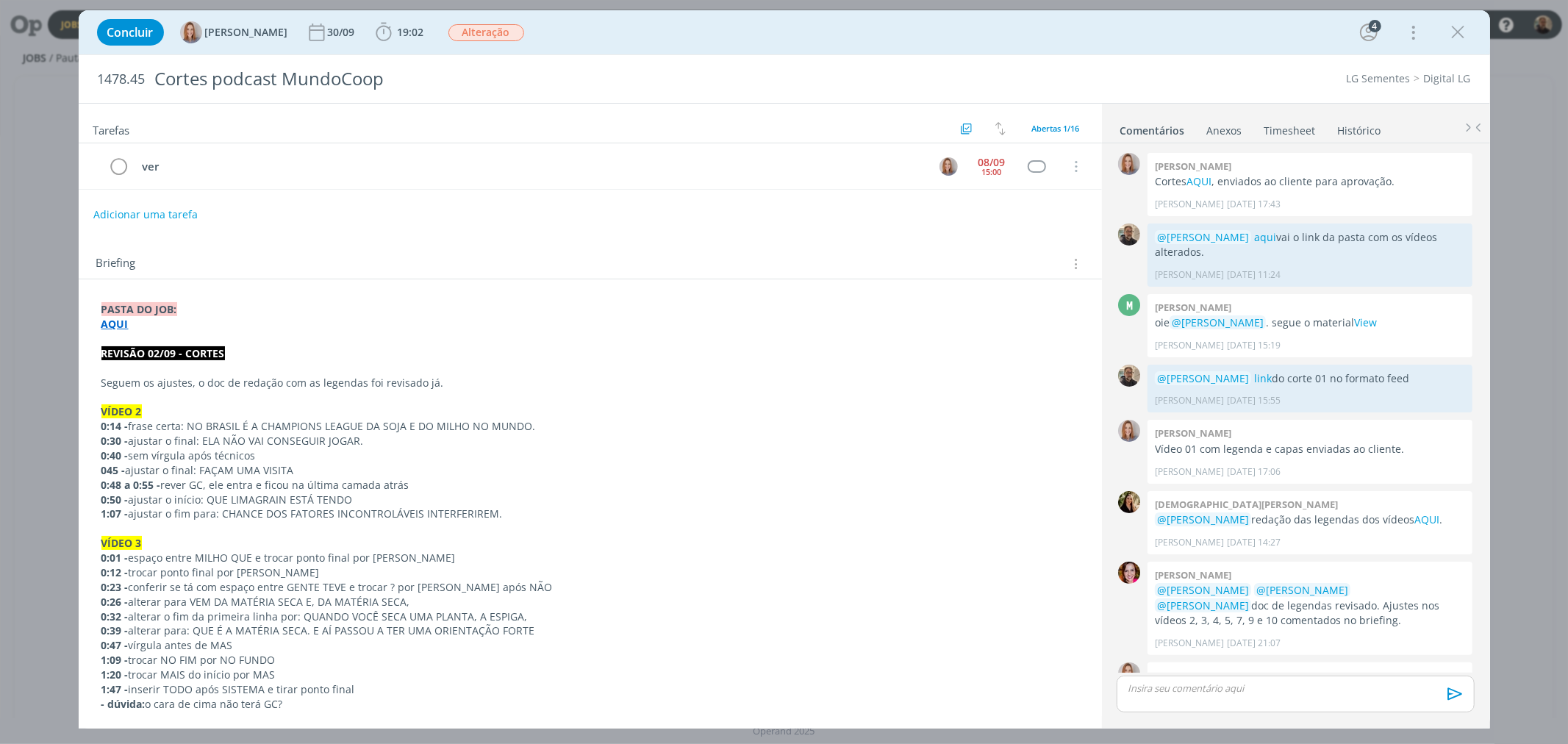
scroll to position [127, 0]
